Goal: Check status: Check status

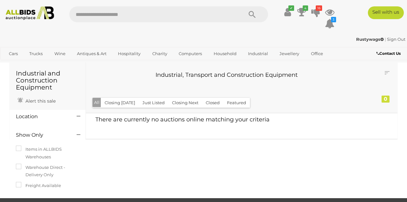
click at [333, 57] on ul "Cars Closing on Weekdays View All Cars Auctions" at bounding box center [170, 53] width 330 height 11
click at [291, 2] on div "✔ Track & Trace 4 16" at bounding box center [203, 17] width 407 height 34
click at [292, 6] on icon "✔" at bounding box center [292, 7] width 6 height 5
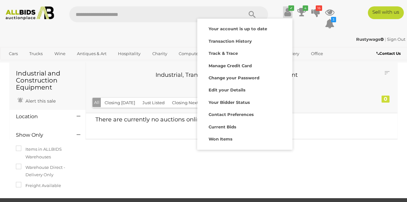
click at [223, 137] on strong "Won Items" at bounding box center [221, 138] width 24 height 5
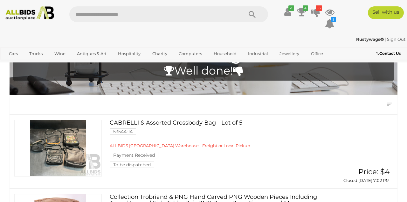
scroll to position [22, 0]
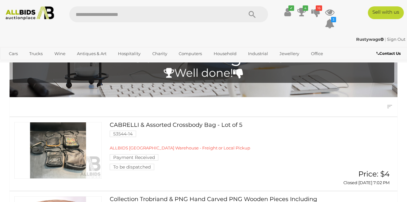
click at [57, 142] on link at bounding box center [57, 150] width 87 height 57
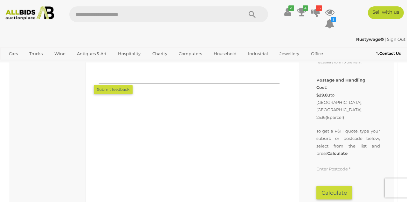
scroll to position [562, 0]
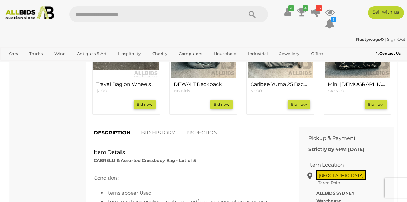
scroll to position [299, 0]
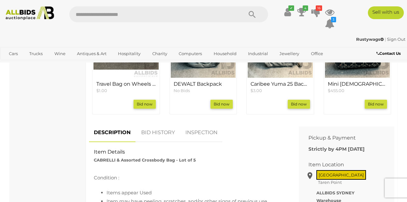
click at [325, 170] on span "[GEOGRAPHIC_DATA]" at bounding box center [342, 175] width 50 height 10
click at [344, 178] on span "Taren Point" at bounding box center [330, 182] width 27 height 8
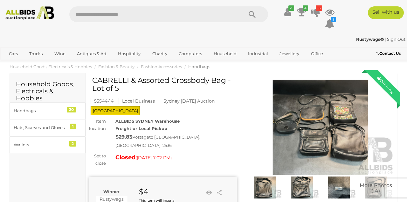
scroll to position [4, 0]
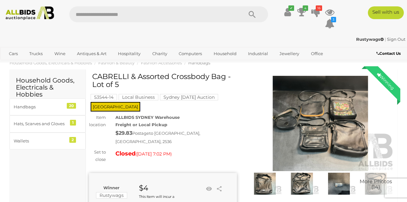
click at [183, 96] on mark "Sydney [DATE] Auction" at bounding box center [189, 97] width 58 height 6
click at [382, 46] on div "Rustywags | Sign Out Rustywags | Sign Out" at bounding box center [203, 40] width 407 height 13
click at [347, 29] on div "✔ 4 16" at bounding box center [203, 19] width 417 height 26
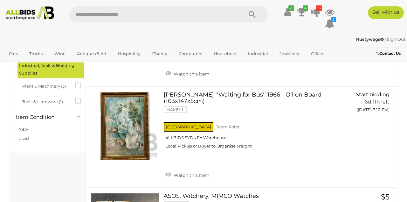
scroll to position [308, 0]
